Goal: Task Accomplishment & Management: Complete application form

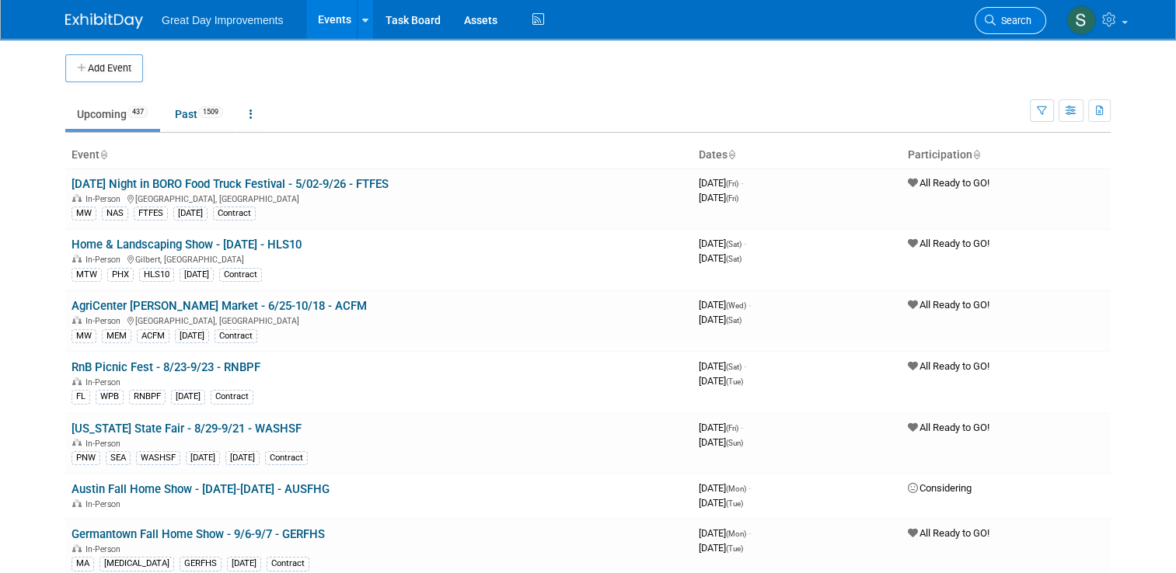
click at [1019, 15] on span "Search" at bounding box center [1013, 21] width 36 height 12
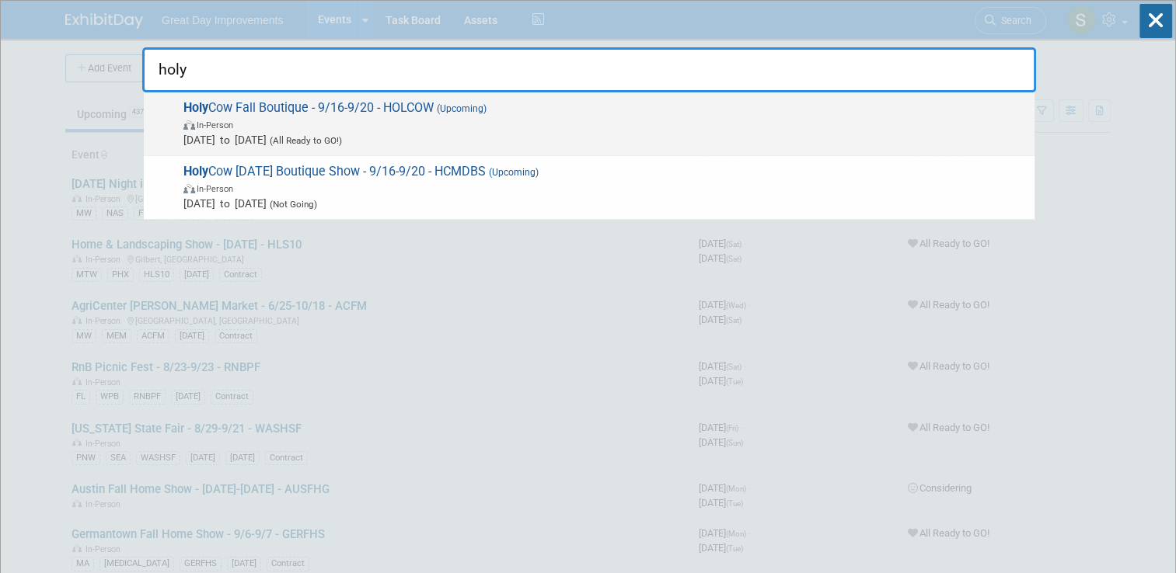
type input "holy"
click at [633, 132] on span "Sep 16, 2025 to Sep 20, 2025 (All Ready to GO!)" at bounding box center [604, 140] width 843 height 16
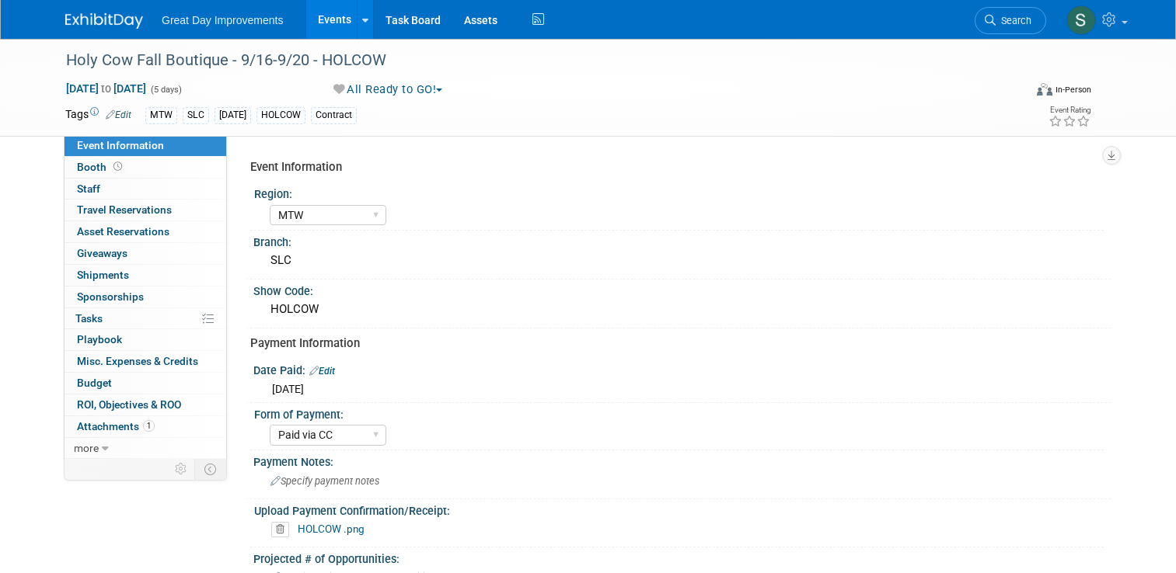
select select "MTW"
select select "Paid via CC"
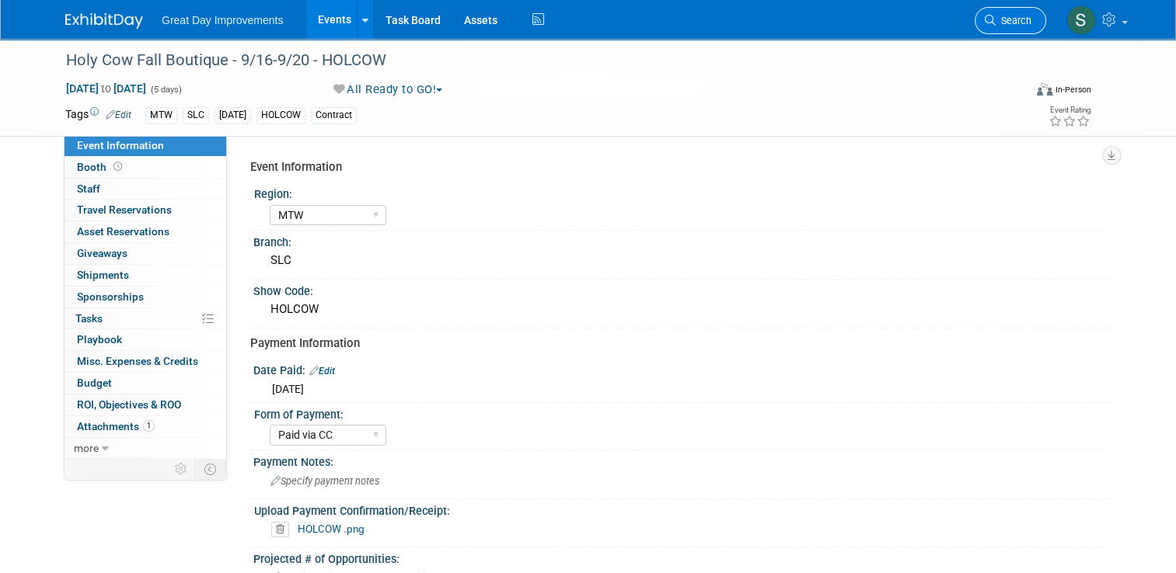
click at [1002, 9] on link "Search" at bounding box center [1009, 20] width 71 height 27
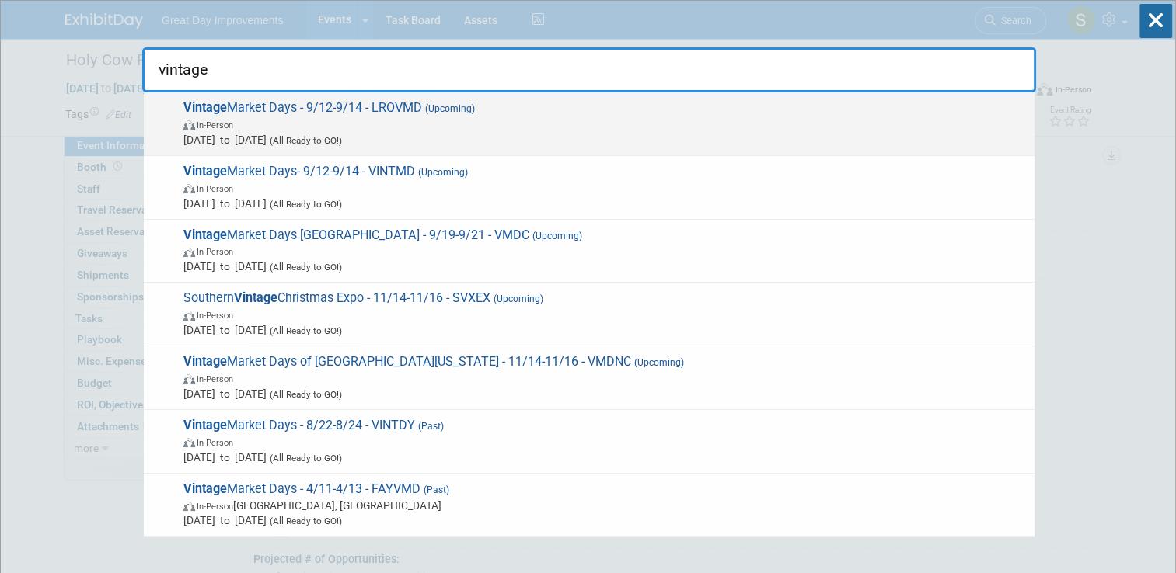
type input "vintage"
click at [734, 120] on span "In-Person" at bounding box center [604, 125] width 843 height 16
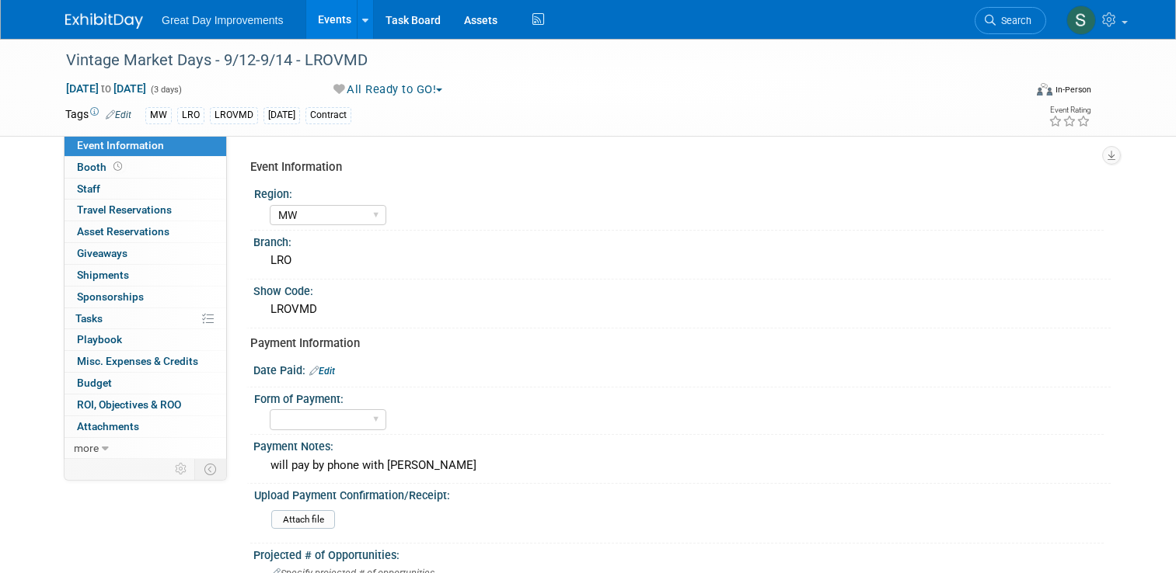
select select "MW"
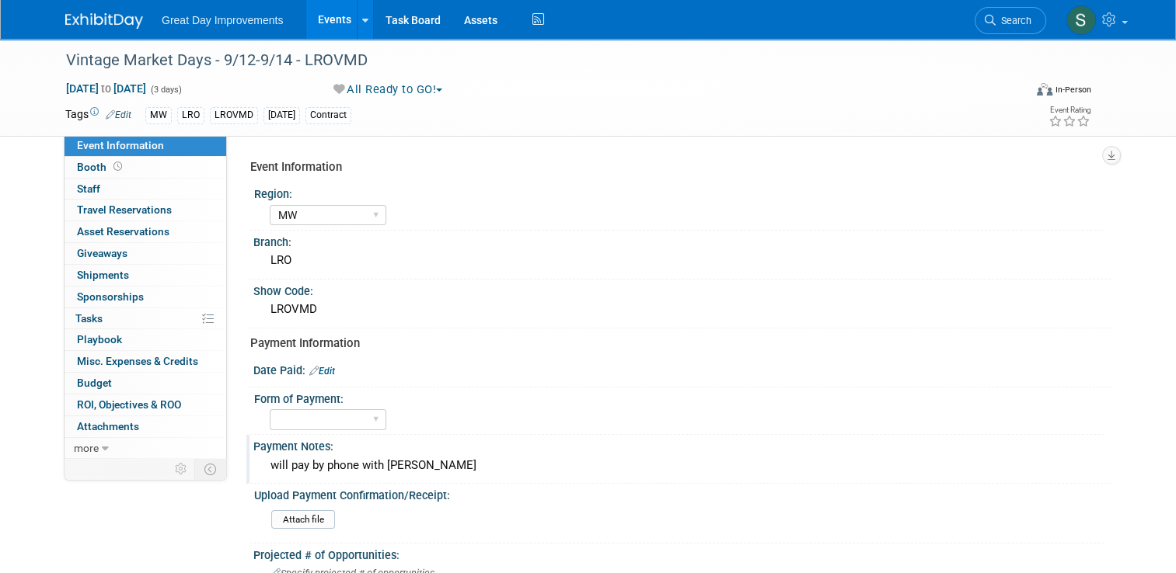
click at [429, 473] on div "will pay by phone with Angel" at bounding box center [682, 466] width 834 height 24
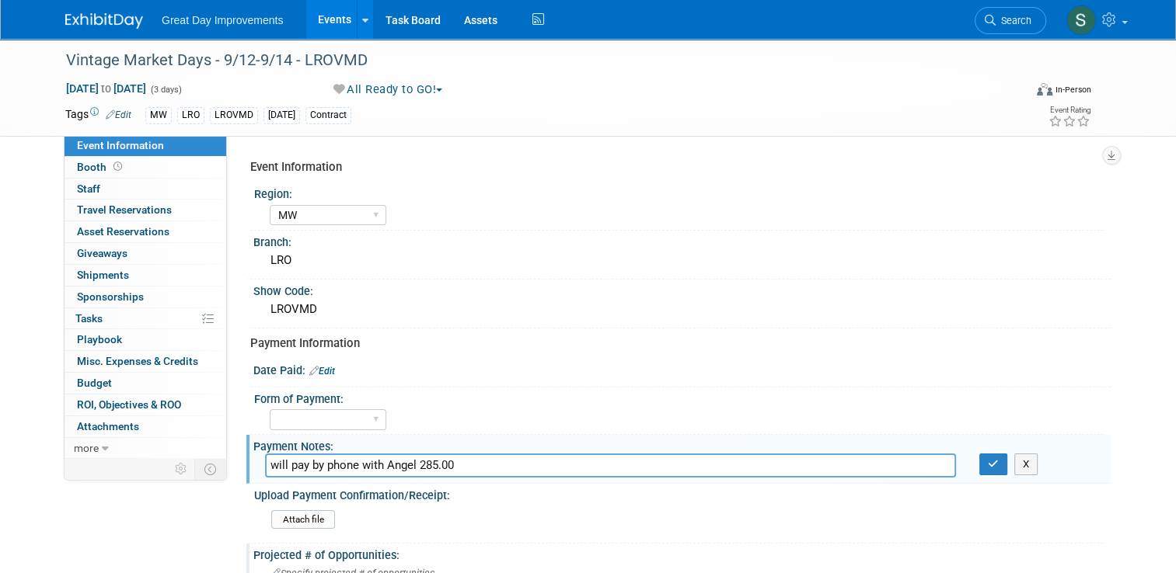
type input "will pay by phone with Angel 285.00"
click at [319, 368] on link "Edit" at bounding box center [322, 371] width 26 height 11
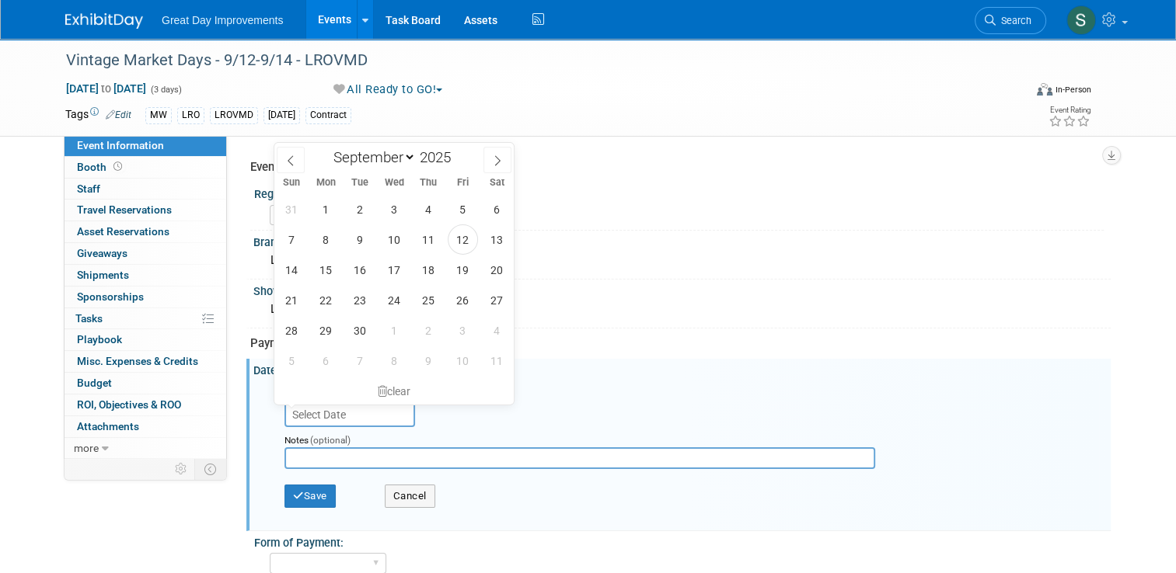
click at [351, 413] on input "text" at bounding box center [349, 414] width 131 height 25
click at [467, 237] on span "12" at bounding box center [463, 240] width 30 height 30
type input "Sep 12, 2025"
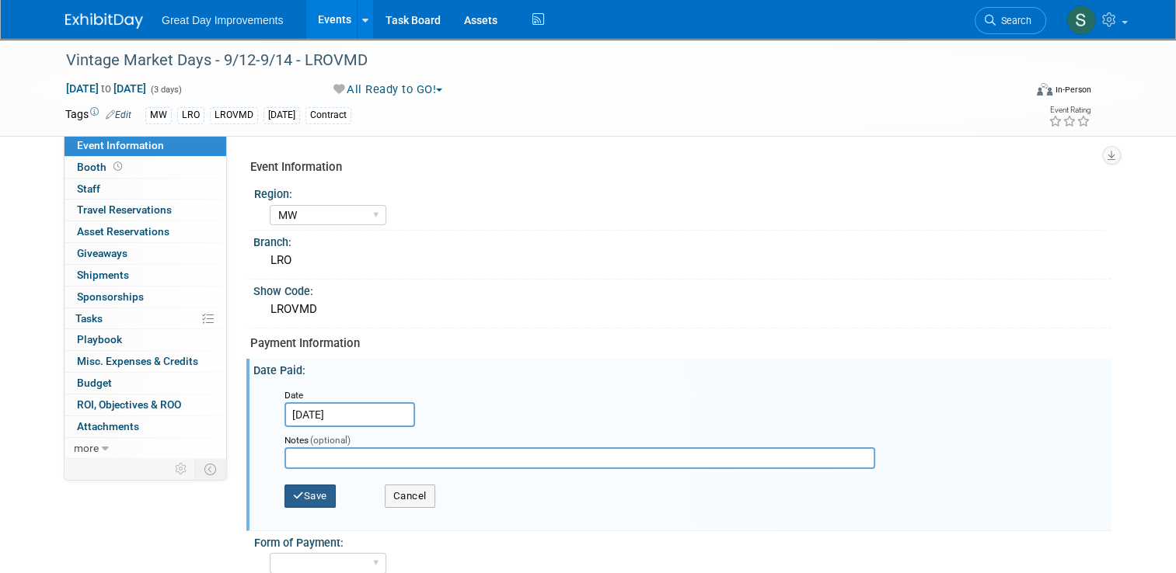
click at [305, 486] on button "Save" at bounding box center [309, 496] width 51 height 23
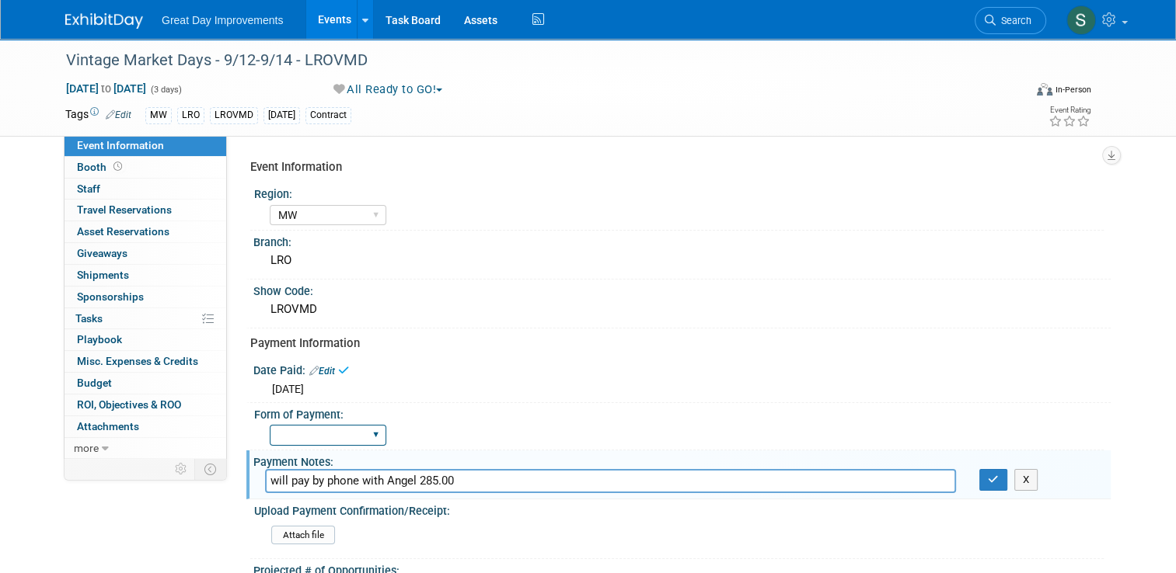
click at [330, 437] on select "Paid via CC Check Requested Pay at the Gate Other" at bounding box center [328, 435] width 117 height 21
select select "Paid via CC"
click at [270, 425] on select "Paid via CC Check Requested Pay at the Gate Other" at bounding box center [328, 435] width 117 height 21
click at [471, 488] on input "will pay by phone with Angel 285.00" at bounding box center [610, 481] width 691 height 24
type input "w"
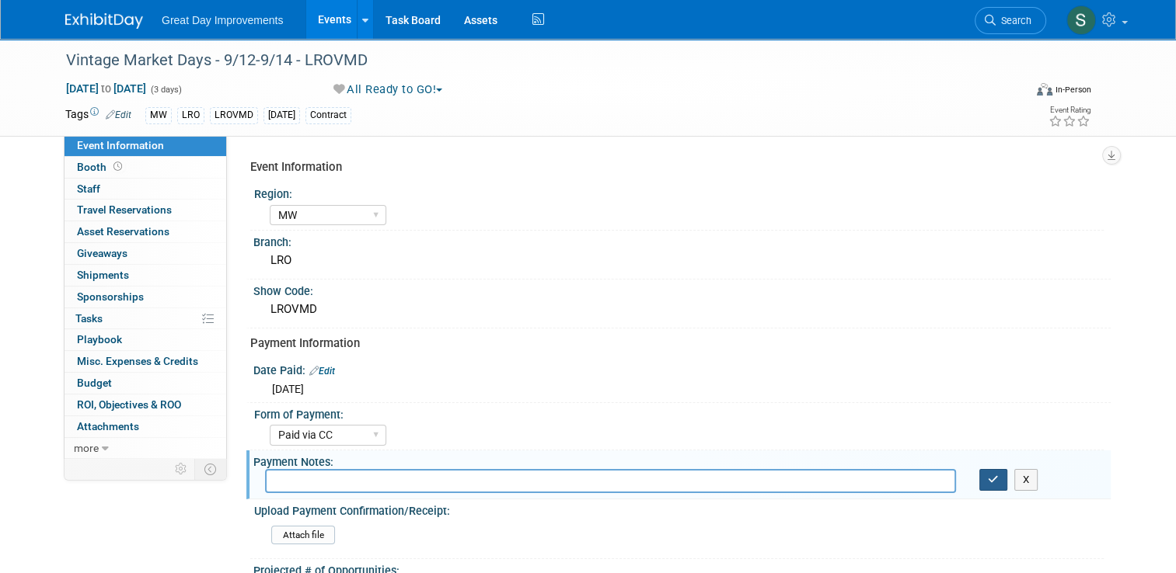
click at [998, 475] on icon "button" at bounding box center [993, 480] width 11 height 10
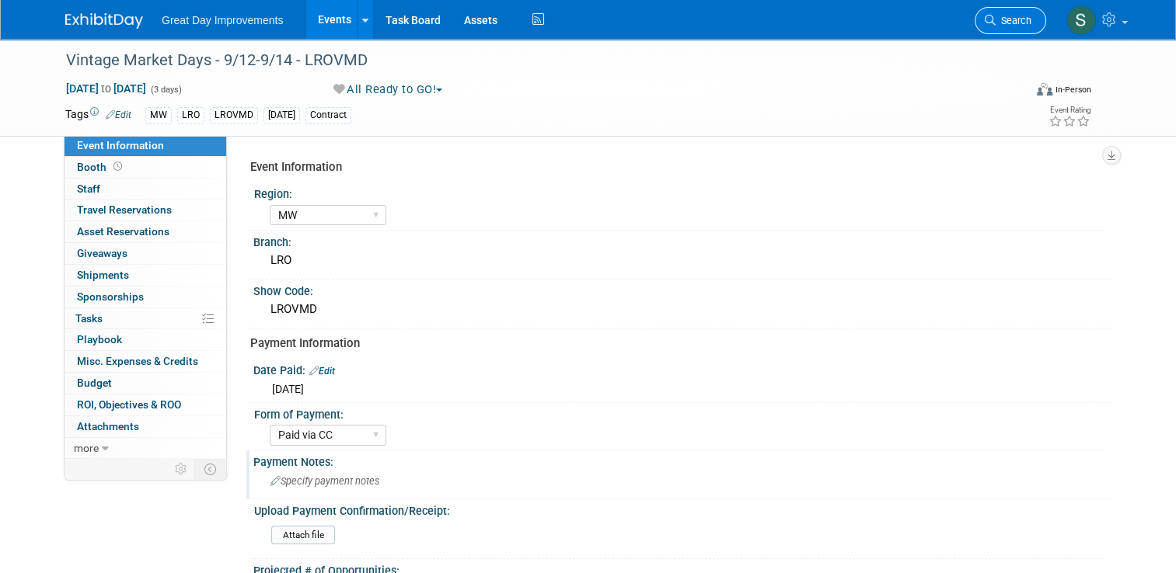
click at [1014, 32] on link "Search" at bounding box center [1009, 20] width 71 height 27
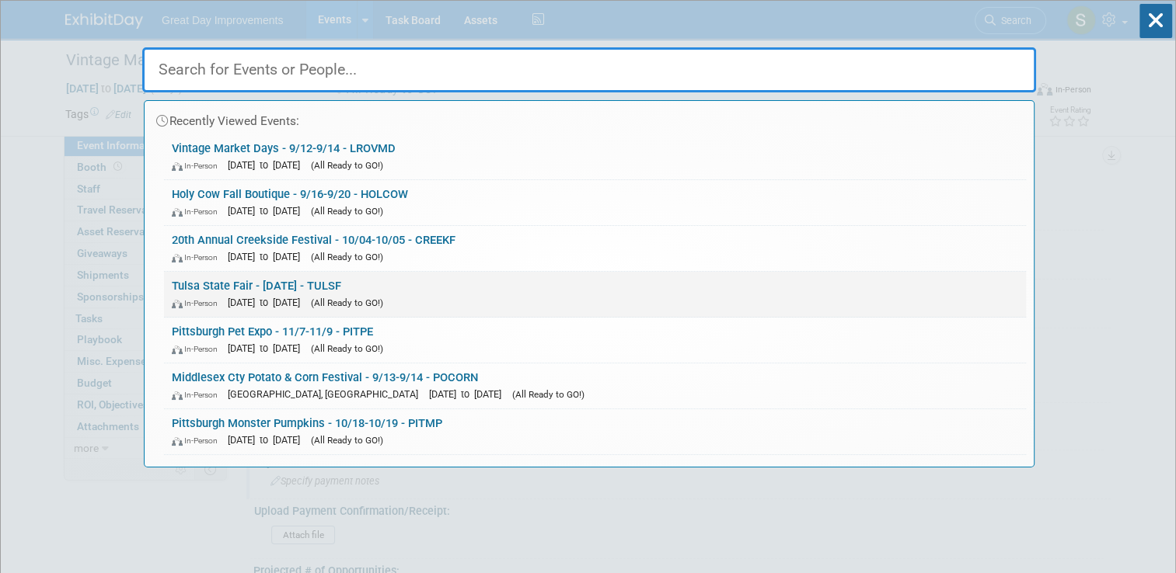
click at [531, 297] on div "In-Person Sep 25, 2025 to Sep 25, 2025 (All Ready to GO!)" at bounding box center [595, 302] width 846 height 16
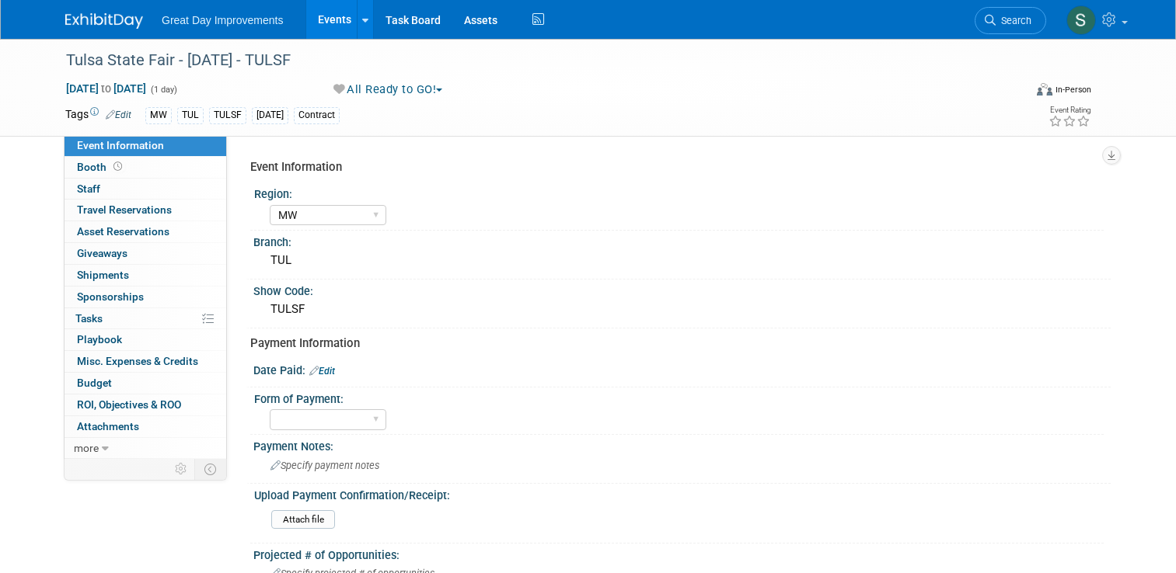
select select "MW"
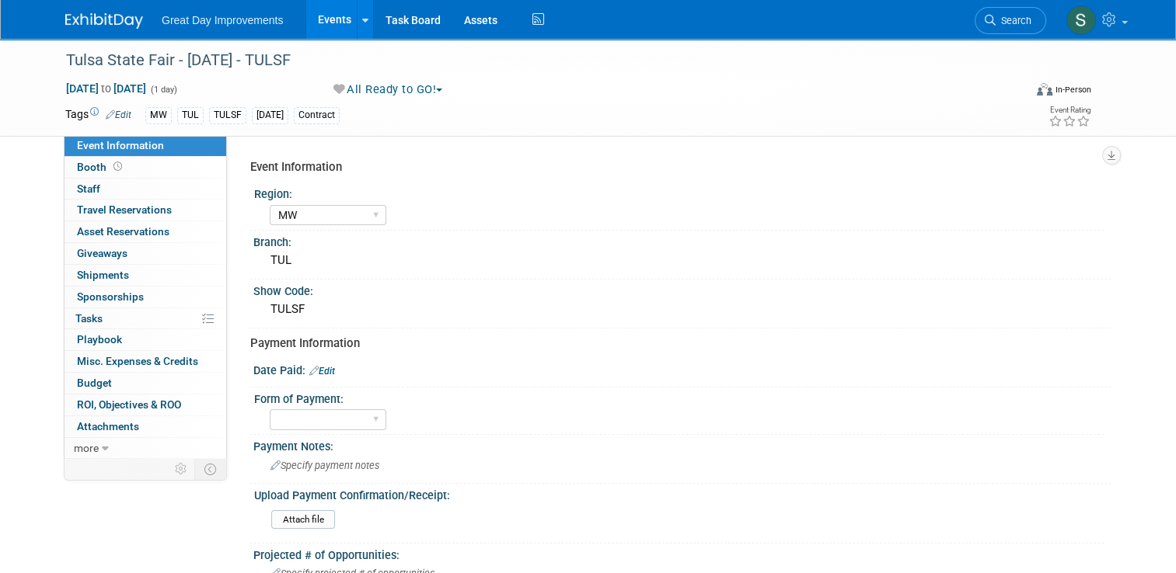
click at [320, 371] on link "Edit" at bounding box center [322, 371] width 26 height 11
select select "8"
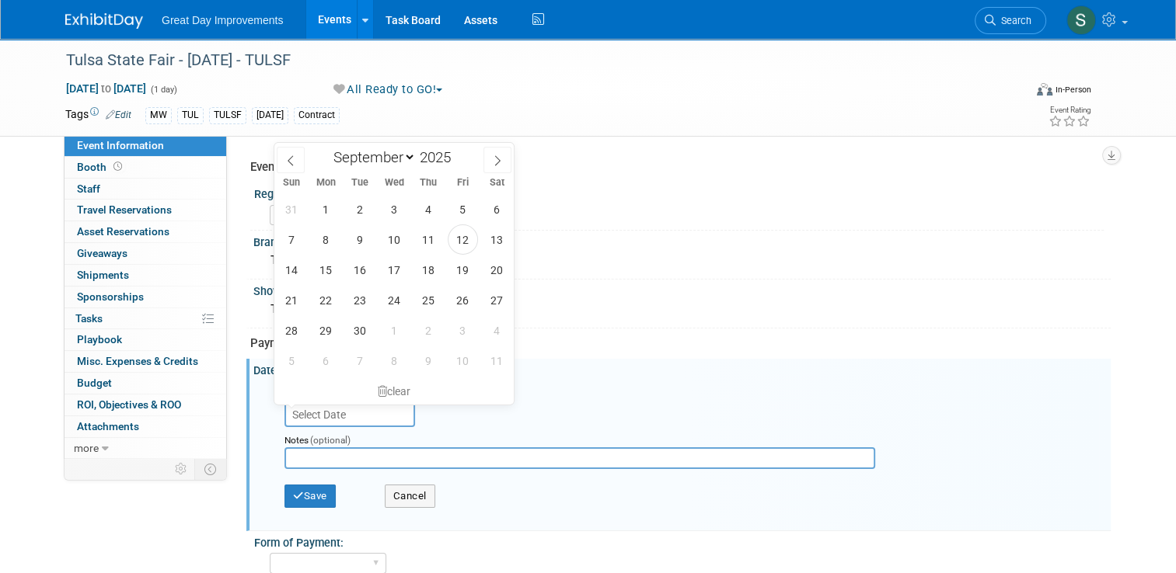
click at [343, 407] on input "text" at bounding box center [349, 414] width 131 height 25
click at [456, 247] on span "12" at bounding box center [463, 240] width 30 height 30
type input "Sep 12, 2025"
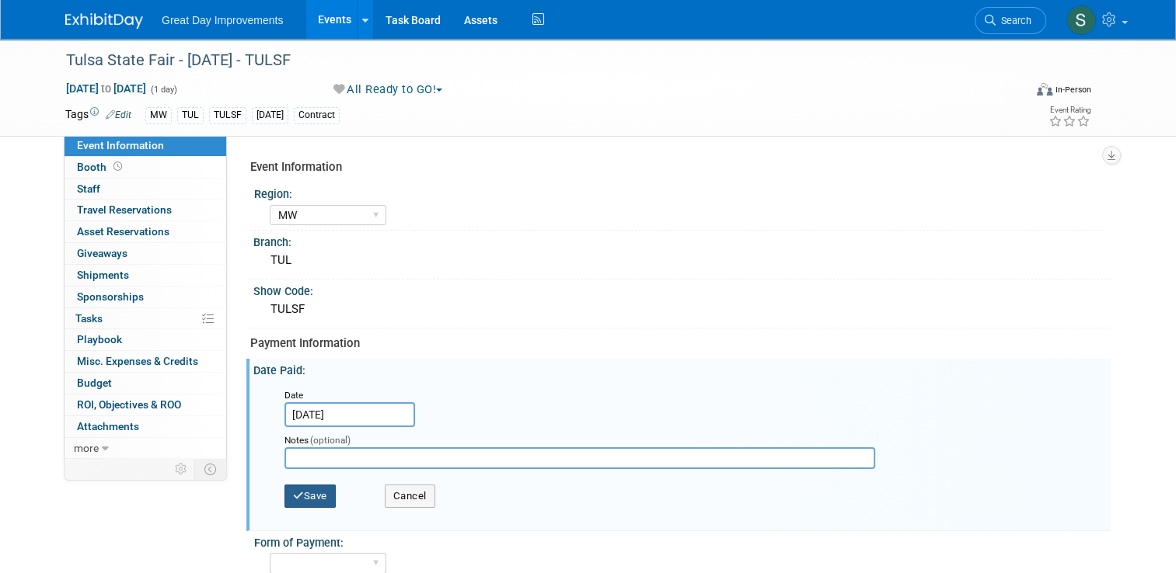
click at [305, 502] on button "Save" at bounding box center [309, 496] width 51 height 23
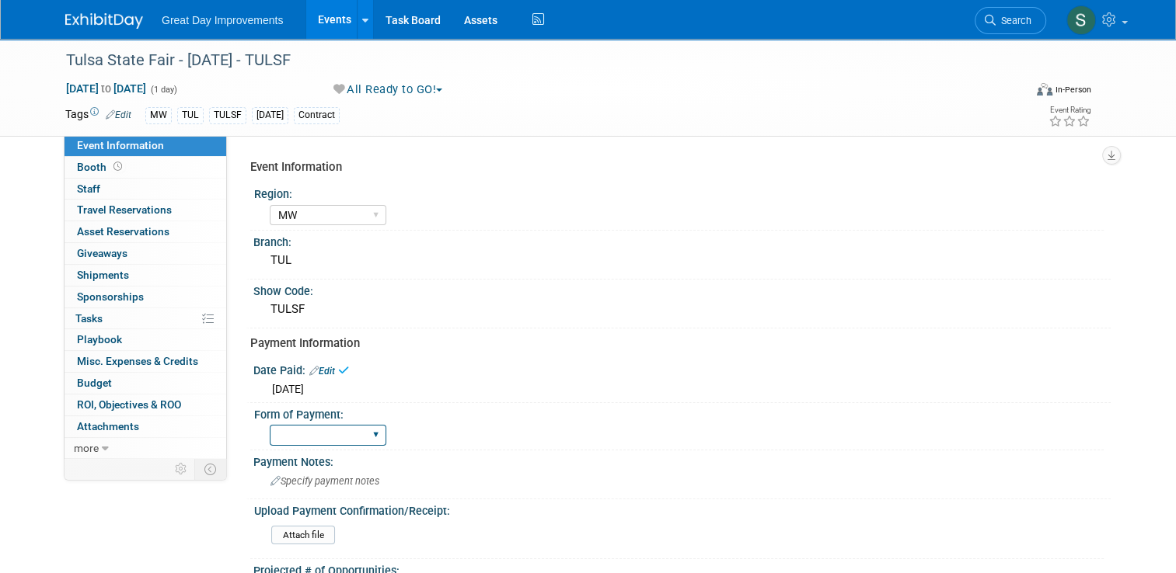
click at [335, 431] on select "Paid via CC Check Requested Pay at the Gate Other" at bounding box center [328, 435] width 117 height 21
select select "Check Requested"
click at [270, 425] on select "Paid via CC Check Requested Pay at the Gate Other" at bounding box center [328, 435] width 117 height 21
click at [1015, 30] on link "Search" at bounding box center [1009, 20] width 71 height 27
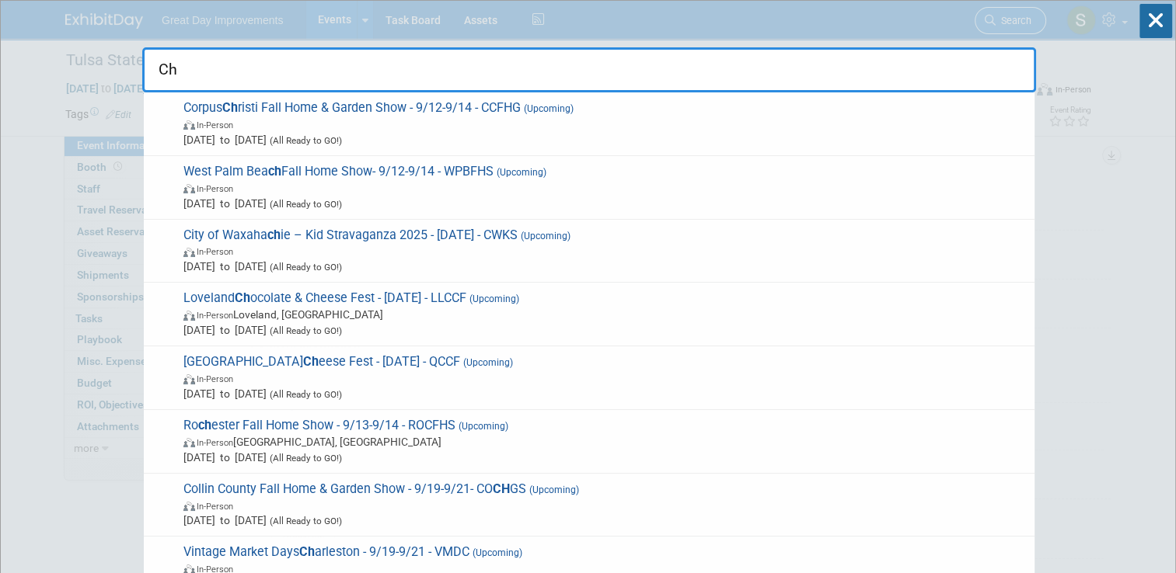
type input "C"
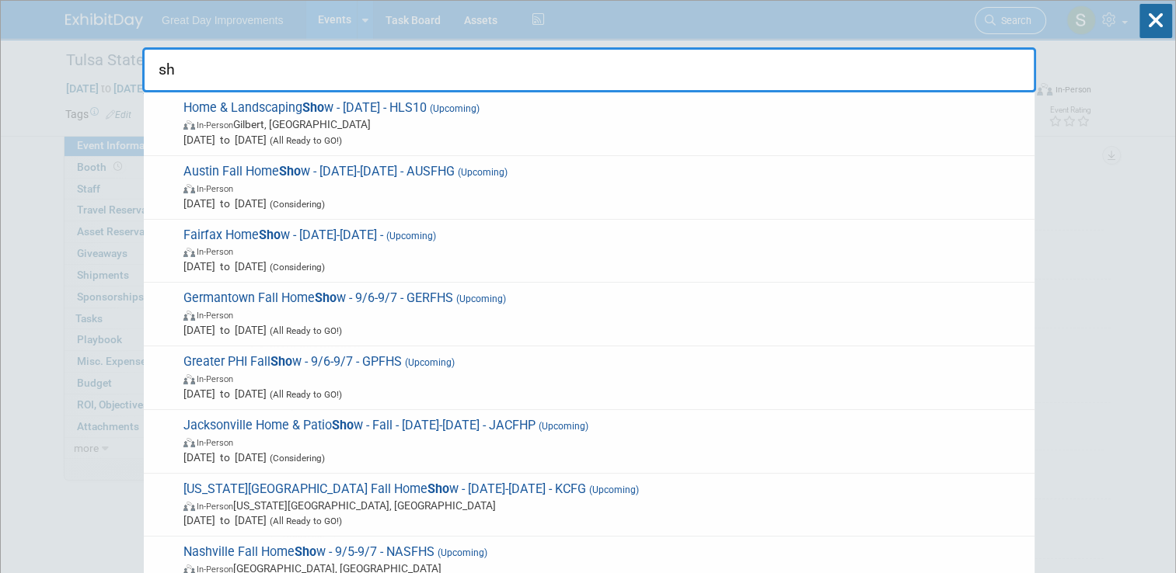
type input "s"
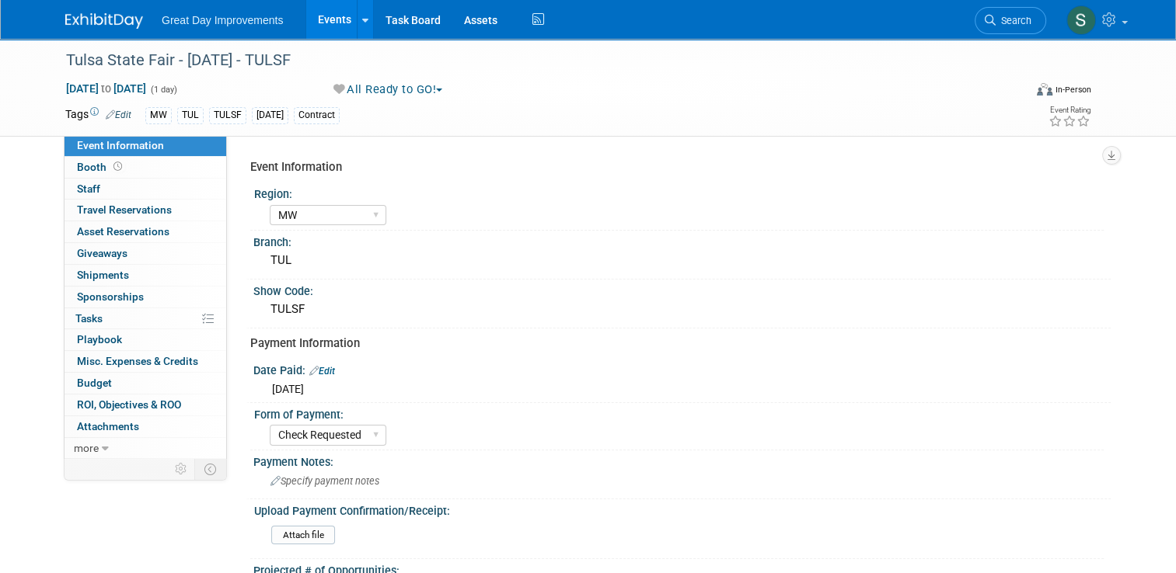
click at [84, 1] on div at bounding box center [113, 14] width 96 height 29
click at [83, 11] on link at bounding box center [113, 13] width 96 height 12
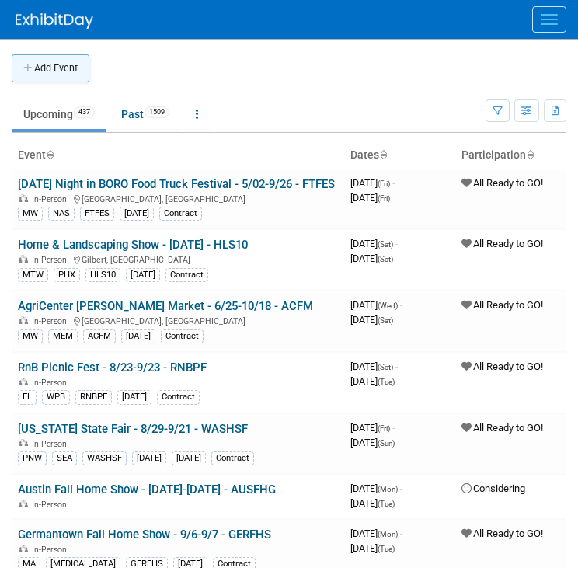
click at [58, 70] on button "Add Event" at bounding box center [51, 68] width 78 height 28
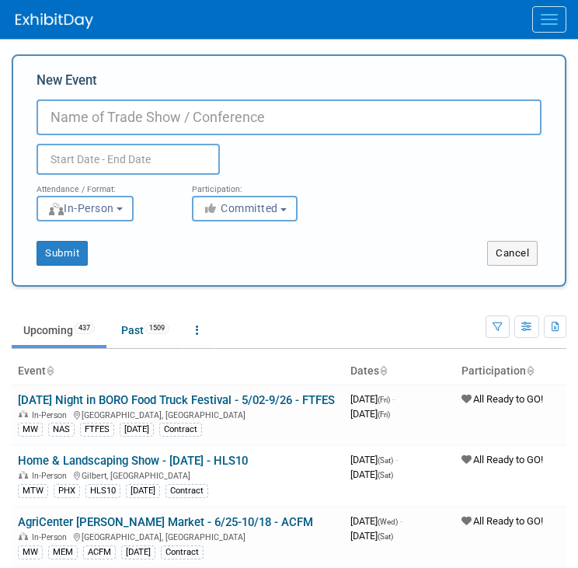
click at [68, 124] on input "New Event" at bounding box center [289, 117] width 505 height 36
paste input "Shopapalooza"
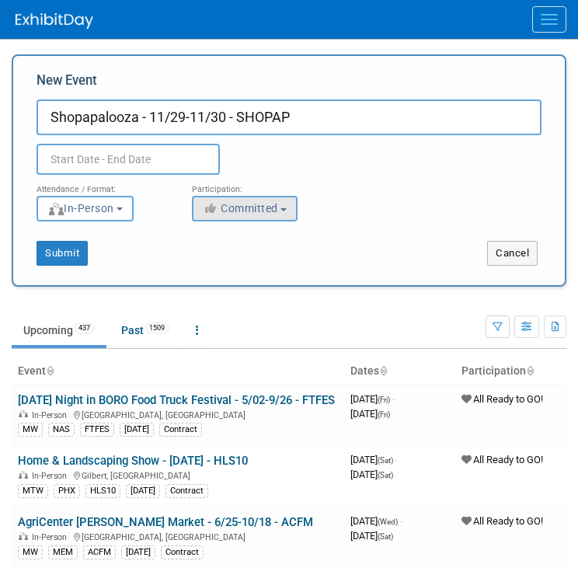
type input "Shopapalooza - 11/29-11/30 - SHOPAP"
click at [221, 207] on span "Committed" at bounding box center [240, 208] width 75 height 12
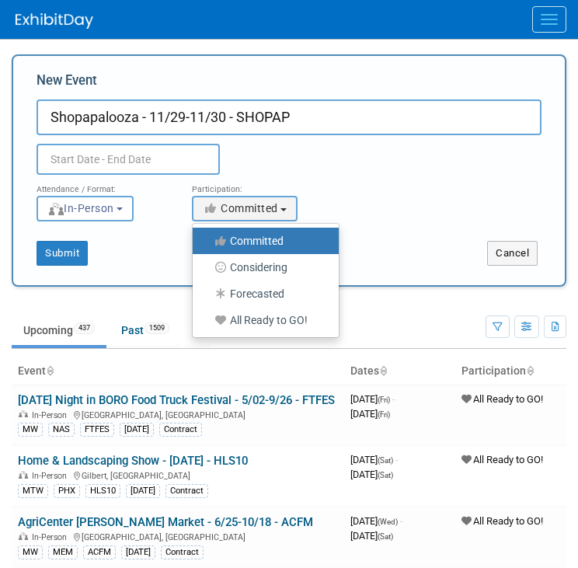
click at [232, 315] on label "All Ready to GO!" at bounding box center [261, 320] width 123 height 20
click at [207, 315] on input "All Ready to GO!" at bounding box center [202, 320] width 10 height 10
select select "102"
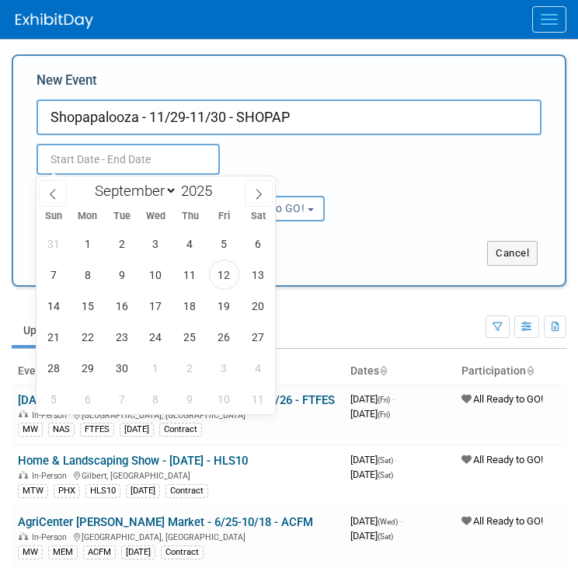
click at [113, 170] on input "text" at bounding box center [128, 159] width 183 height 31
click at [249, 190] on span at bounding box center [259, 193] width 28 height 26
select select "10"
click at [250, 373] on span "29" at bounding box center [258, 368] width 30 height 30
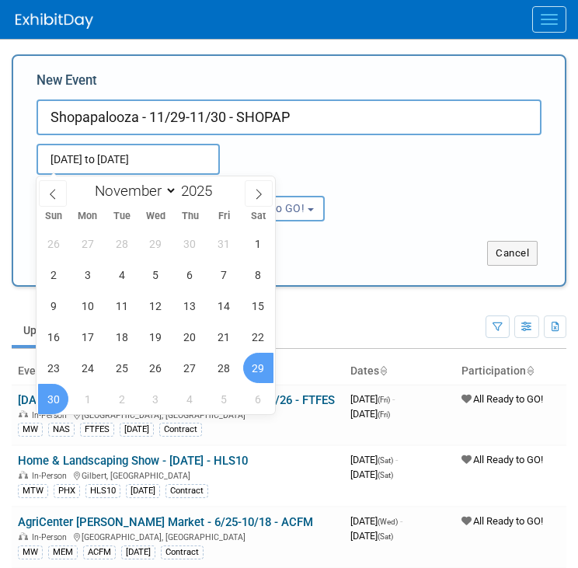
click at [53, 402] on span "30" at bounding box center [53, 399] width 30 height 30
type input "[DATE] to [DATE]"
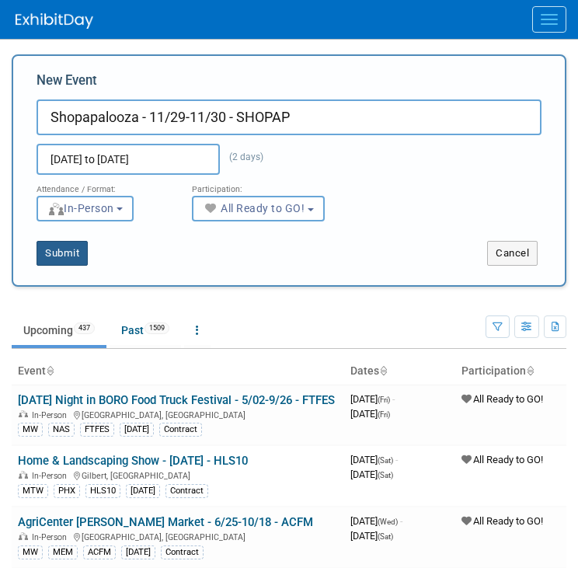
click at [50, 258] on button "Submit" at bounding box center [62, 253] width 51 height 25
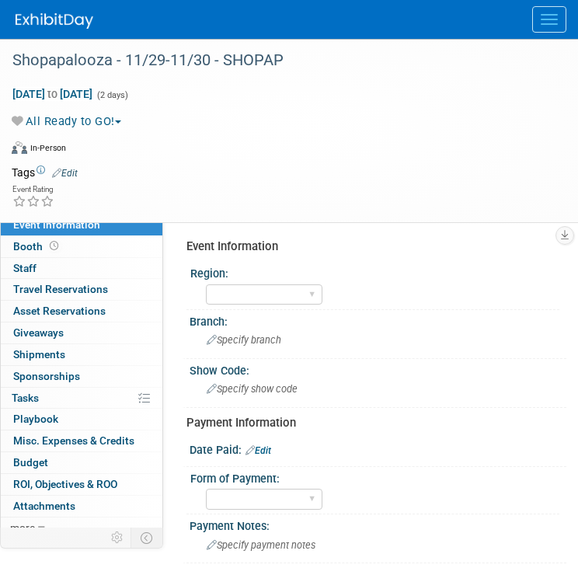
click at [71, 170] on link "Edit" at bounding box center [65, 173] width 26 height 11
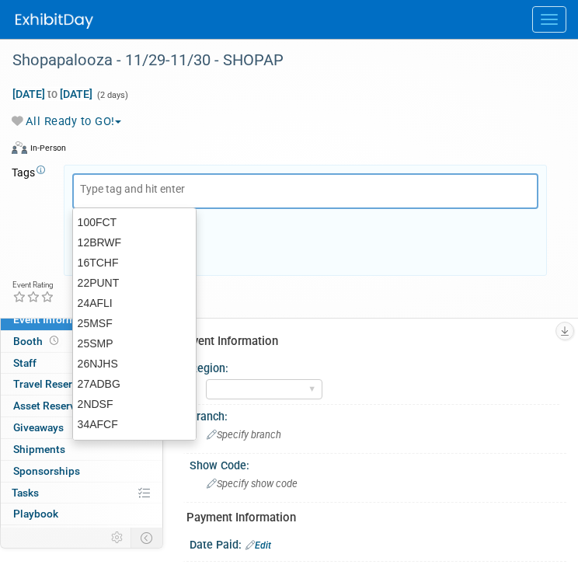
click at [93, 184] on input "text" at bounding box center [142, 189] width 124 height 16
type input "FL"
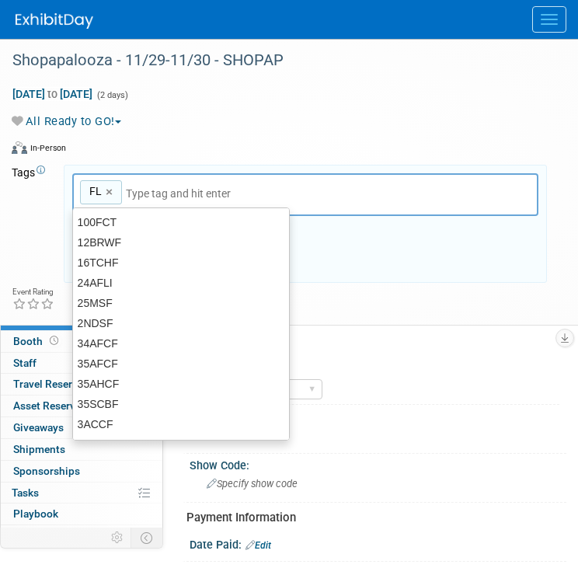
type input "FL"
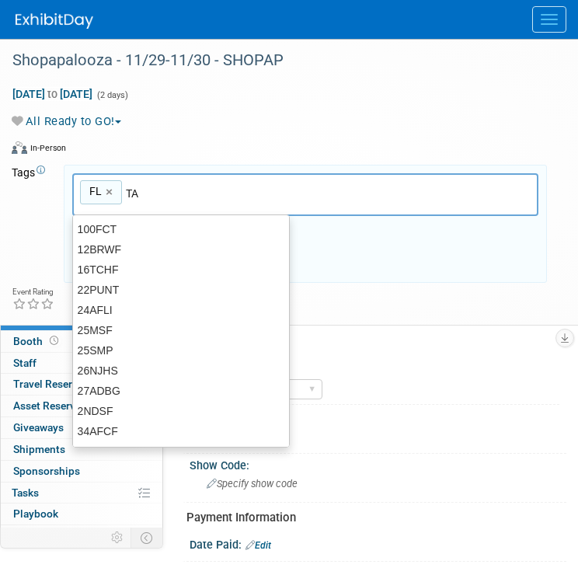
type input "TAM"
type input "FL, TAM"
type input "[DATE]"
type input "FL, TAM, [DATE]"
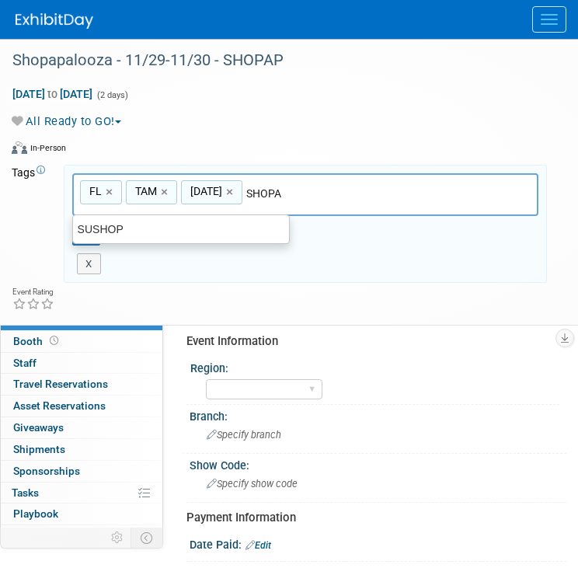
type input "SHOPAP"
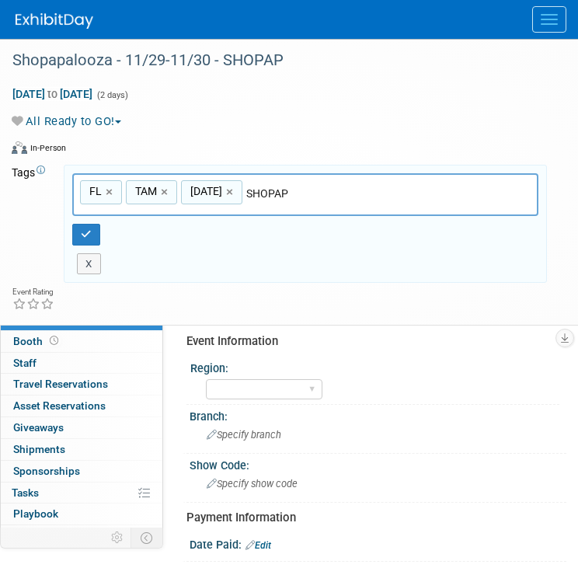
type input "FL, TAM, [DATE], SHOPAP"
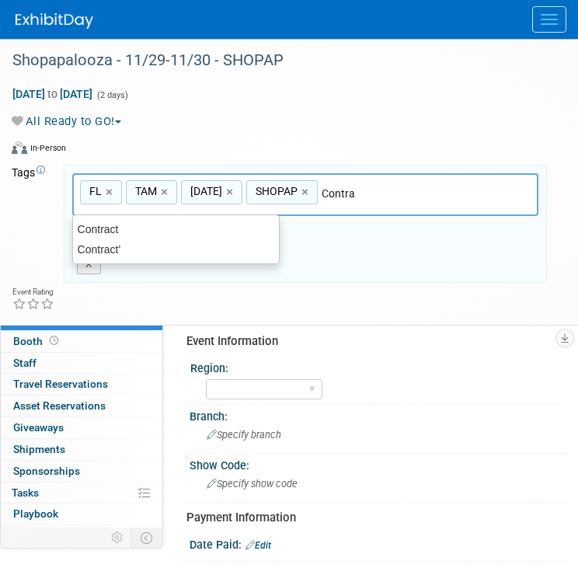
type input "Contract"
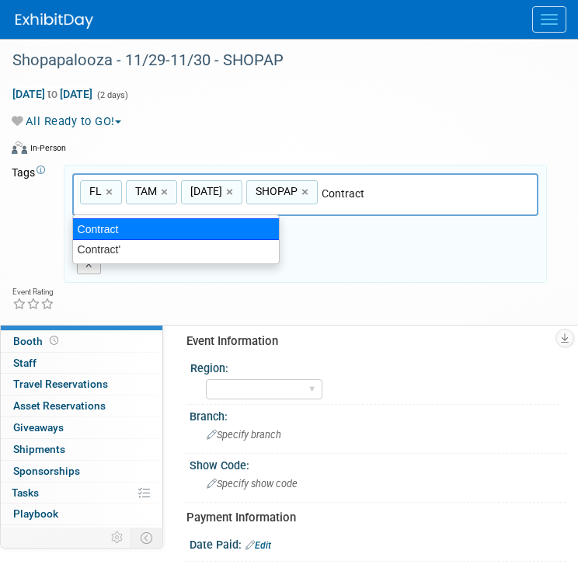
type input "FL, TAM, [DATE], SHOPAP, Contract"
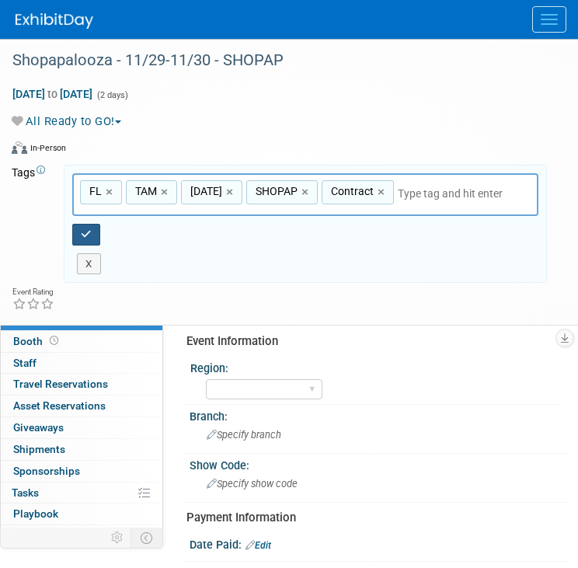
click at [93, 224] on button "button" at bounding box center [86, 235] width 28 height 22
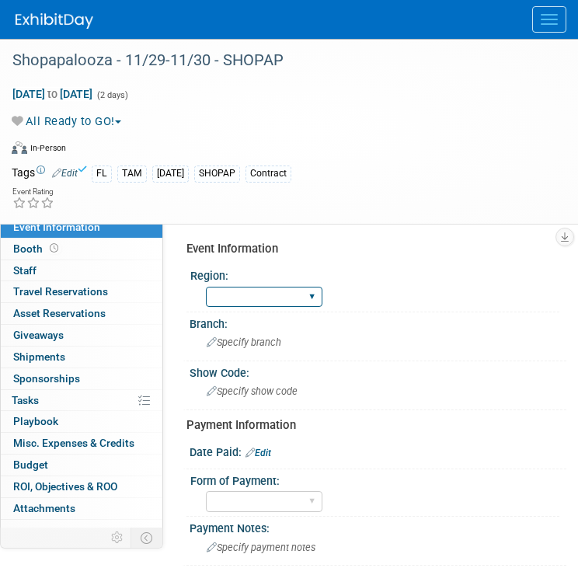
click at [291, 294] on select "GC MA MW MTW NE NEW OV PL PNW SA SE SC UMW FL" at bounding box center [264, 297] width 117 height 21
select select "FL"
click at [206, 287] on select "GC MA MW MTW NE NEW OV PL PNW SA SE SC UMW FL" at bounding box center [264, 297] width 117 height 21
click at [286, 333] on div "Specify branch" at bounding box center [378, 342] width 354 height 24
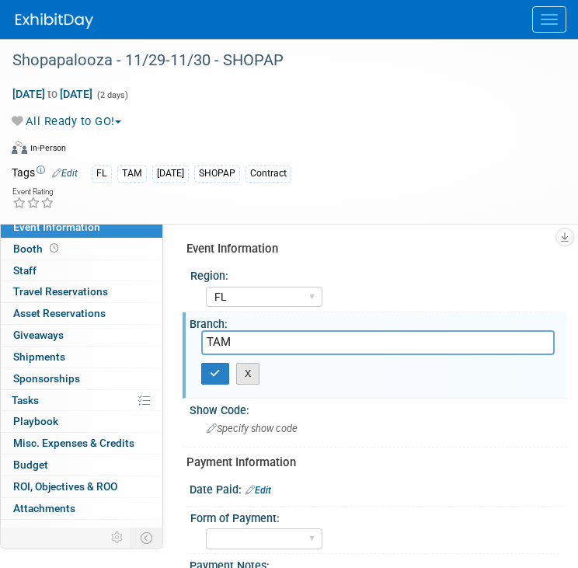
type input "TAM"
click at [252, 375] on button "X" at bounding box center [248, 374] width 24 height 22
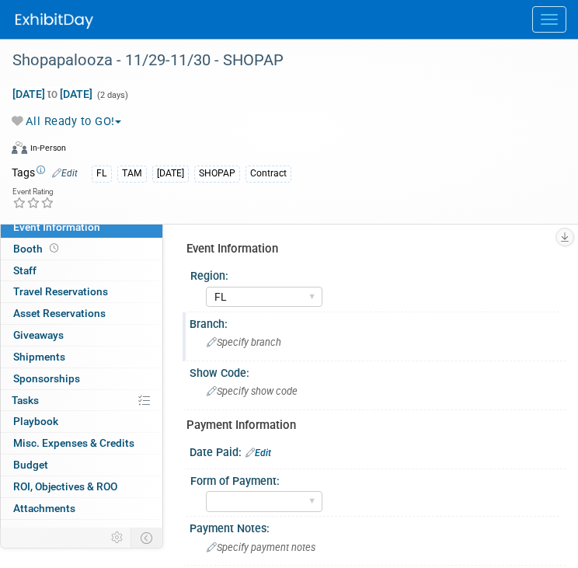
click at [261, 345] on span "Specify branch" at bounding box center [244, 342] width 75 height 12
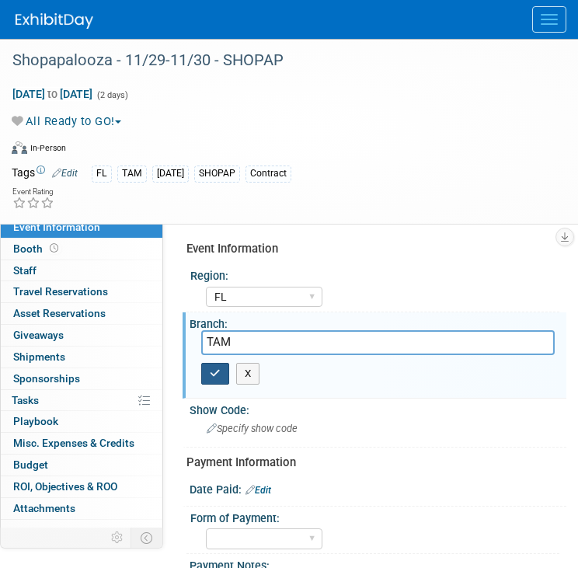
type input "TAM"
click at [218, 368] on icon "button" at bounding box center [215, 373] width 11 height 10
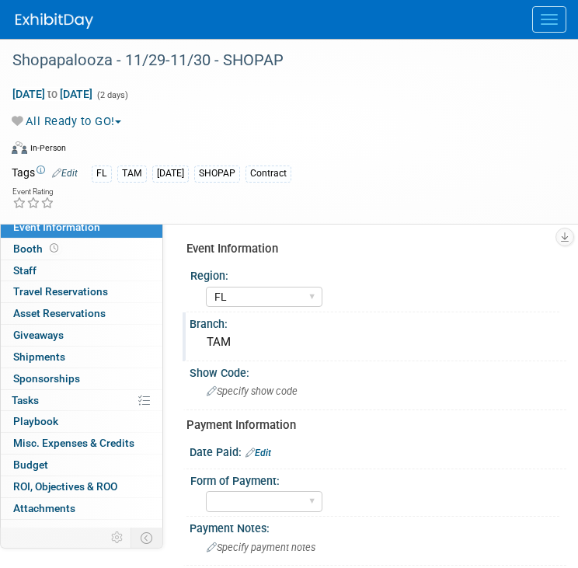
click at [270, 448] on link "Edit" at bounding box center [259, 453] width 26 height 11
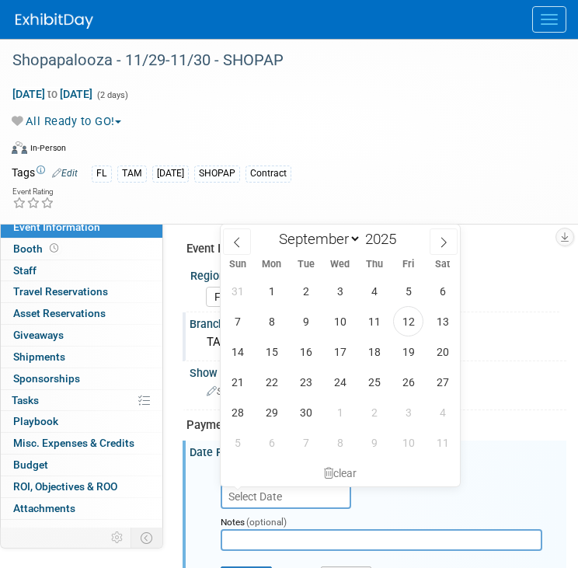
click at [270, 500] on input "text" at bounding box center [286, 496] width 131 height 25
click at [410, 317] on span "12" at bounding box center [408, 321] width 30 height 30
type input "[DATE]"
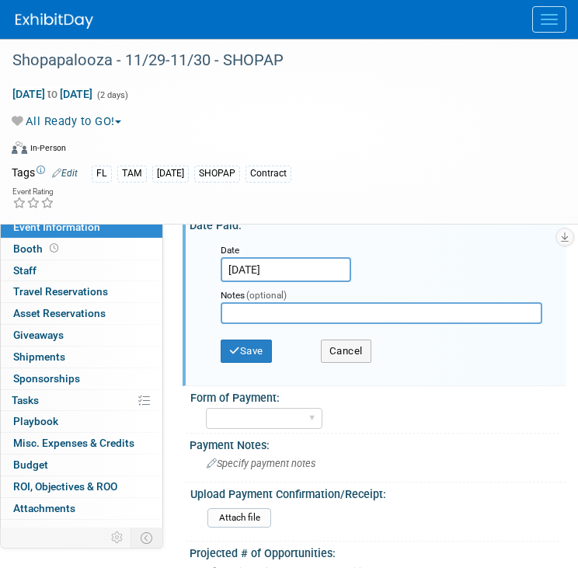
scroll to position [229, 0]
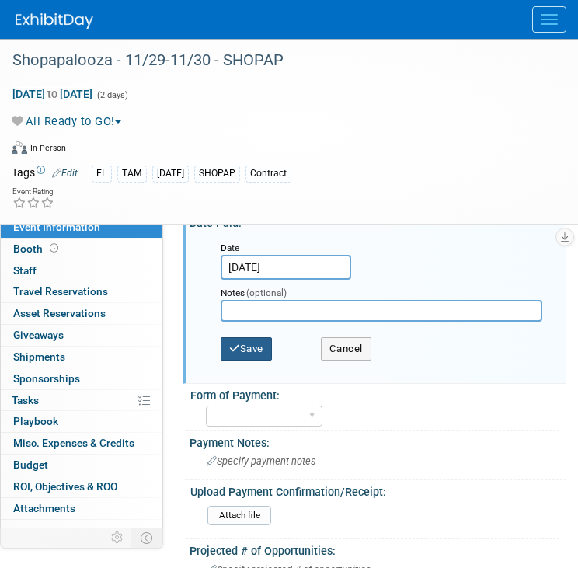
click at [243, 345] on button "Save" at bounding box center [246, 348] width 51 height 23
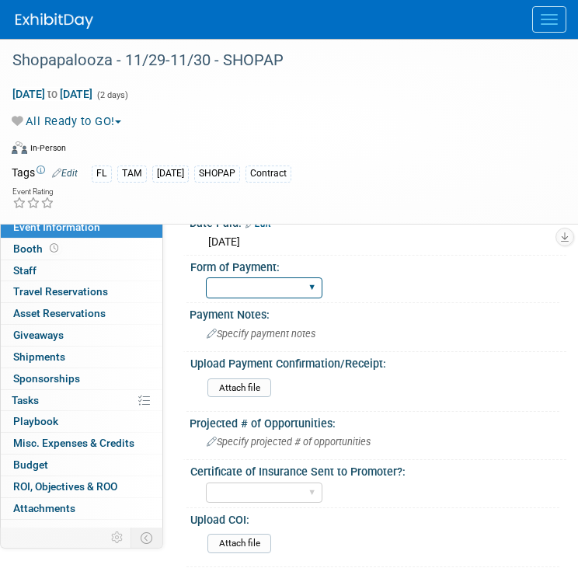
click at [264, 288] on select "Paid via CC Check Requested Pay at the Gate Other" at bounding box center [264, 287] width 117 height 21
select select "Paid via CC"
click at [206, 277] on select "Paid via CC Check Requested Pay at the Gate Other" at bounding box center [264, 287] width 117 height 21
click at [249, 385] on input "file" at bounding box center [164, 388] width 211 height 18
